Goal: Task Accomplishment & Management: Manage account settings

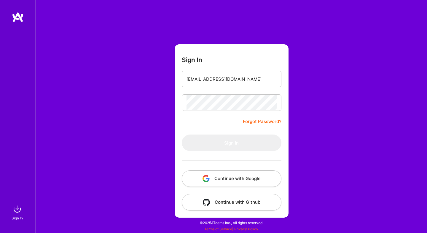
click at [229, 131] on form "Sign In [EMAIL_ADDRESS][DOMAIN_NAME] Forgot Password? Sign In Continue with Goo…" at bounding box center [231, 131] width 114 height 174
click at [228, 76] on input "email" at bounding box center [231, 79] width 90 height 15
type input "[EMAIL_ADDRESS][DOMAIN_NAME]"
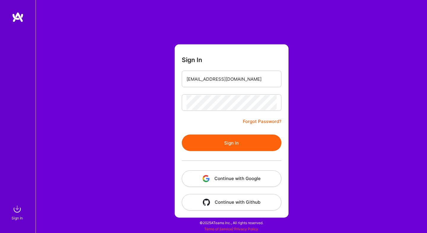
click at [246, 148] on button "Sign In" at bounding box center [232, 143] width 100 height 17
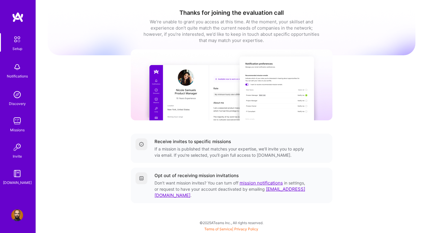
click at [18, 70] on img at bounding box center [17, 67] width 12 height 12
click at [202, 35] on div "Setup Notifications Discovery Missions Invite A.Guide Profile Close Show all no…" at bounding box center [213, 115] width 427 height 230
click at [16, 128] on div "Missions" at bounding box center [17, 130] width 15 height 6
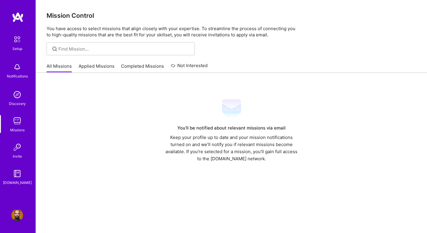
click at [145, 65] on link "Completed Missions" at bounding box center [142, 68] width 43 height 10
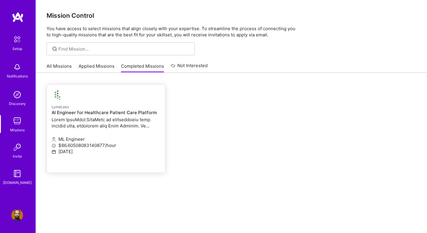
click at [135, 127] on p at bounding box center [106, 123] width 109 height 12
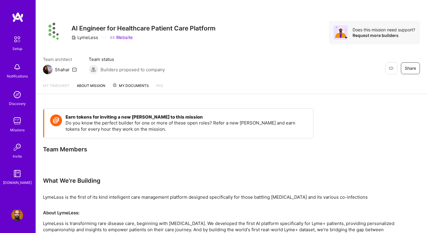
click at [92, 86] on link "About Mission" at bounding box center [91, 88] width 28 height 11
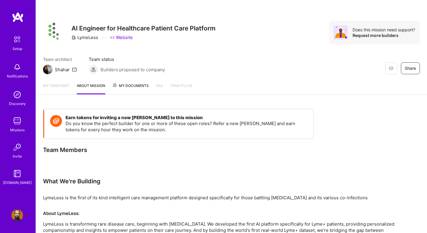
click at [134, 88] on span "My Documents" at bounding box center [130, 86] width 36 height 7
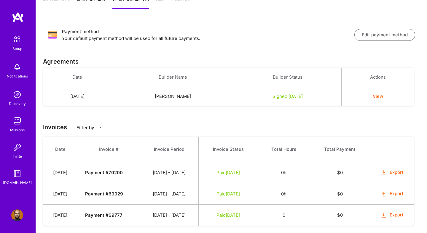
scroll to position [84, 0]
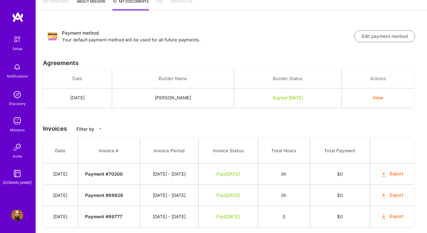
click at [198, 177] on td "02/16 - 02/28/2025" at bounding box center [169, 174] width 59 height 21
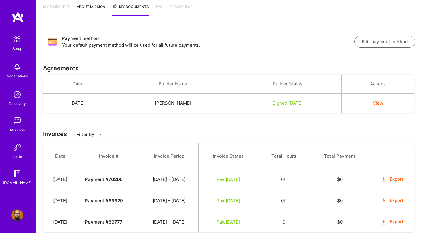
scroll to position [74, 0]
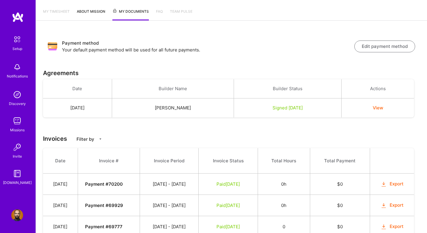
click at [383, 107] on button "View" at bounding box center [377, 108] width 10 height 6
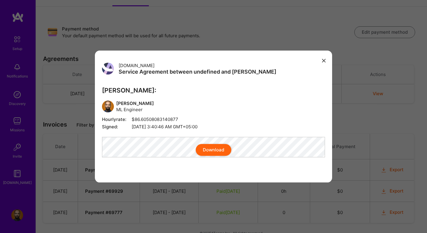
scroll to position [89, 0]
click at [225, 124] on span "Signed: Saturday, January 11th, 2025 at 3:40:46 AM GMT+05:00" at bounding box center [213, 127] width 223 height 6
click at [153, 124] on span "Signed: Saturday, January 11th, 2025 at 3:40:46 AM GMT+05:00" at bounding box center [213, 127] width 223 height 6
click at [160, 116] on span "Hourly rate: $86.60508083140877" at bounding box center [213, 119] width 223 height 6
click at [326, 59] on button "modal" at bounding box center [323, 60] width 7 height 10
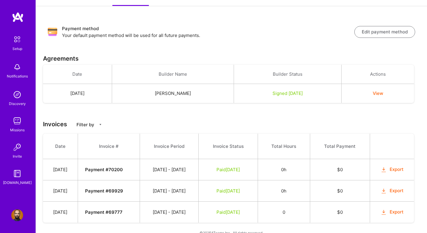
click at [388, 98] on td "View" at bounding box center [377, 93] width 72 height 19
click at [387, 97] on td "View" at bounding box center [377, 93] width 72 height 19
click at [383, 90] on button "View" at bounding box center [377, 93] width 10 height 6
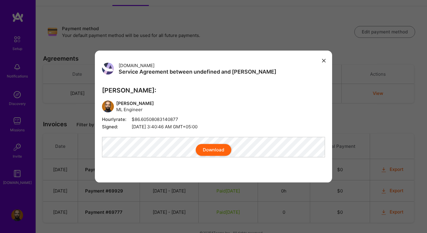
click at [151, 150] on div "Download" at bounding box center [213, 150] width 223 height 12
